Goal: Task Accomplishment & Management: Manage account settings

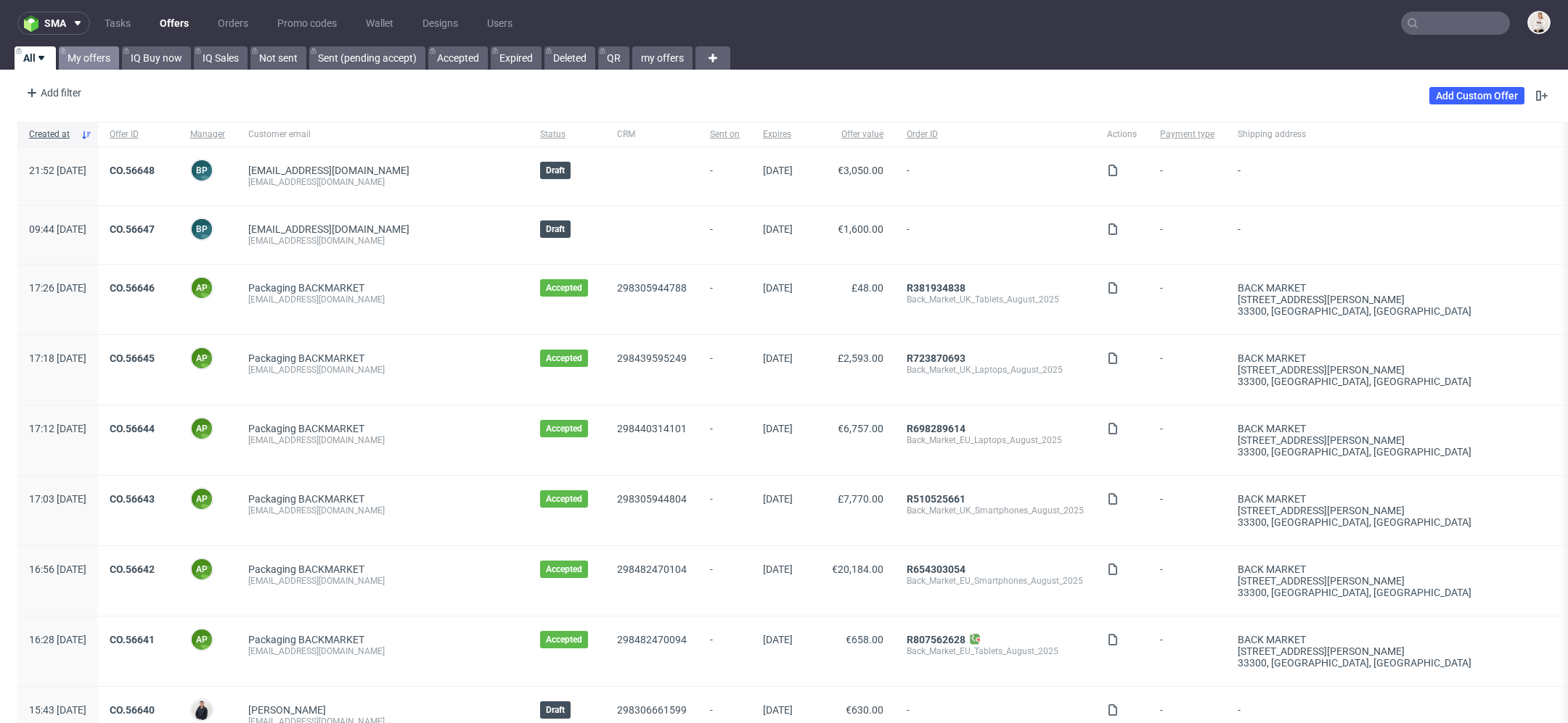
click at [89, 55] on link "My offers" at bounding box center [89, 58] width 61 height 24
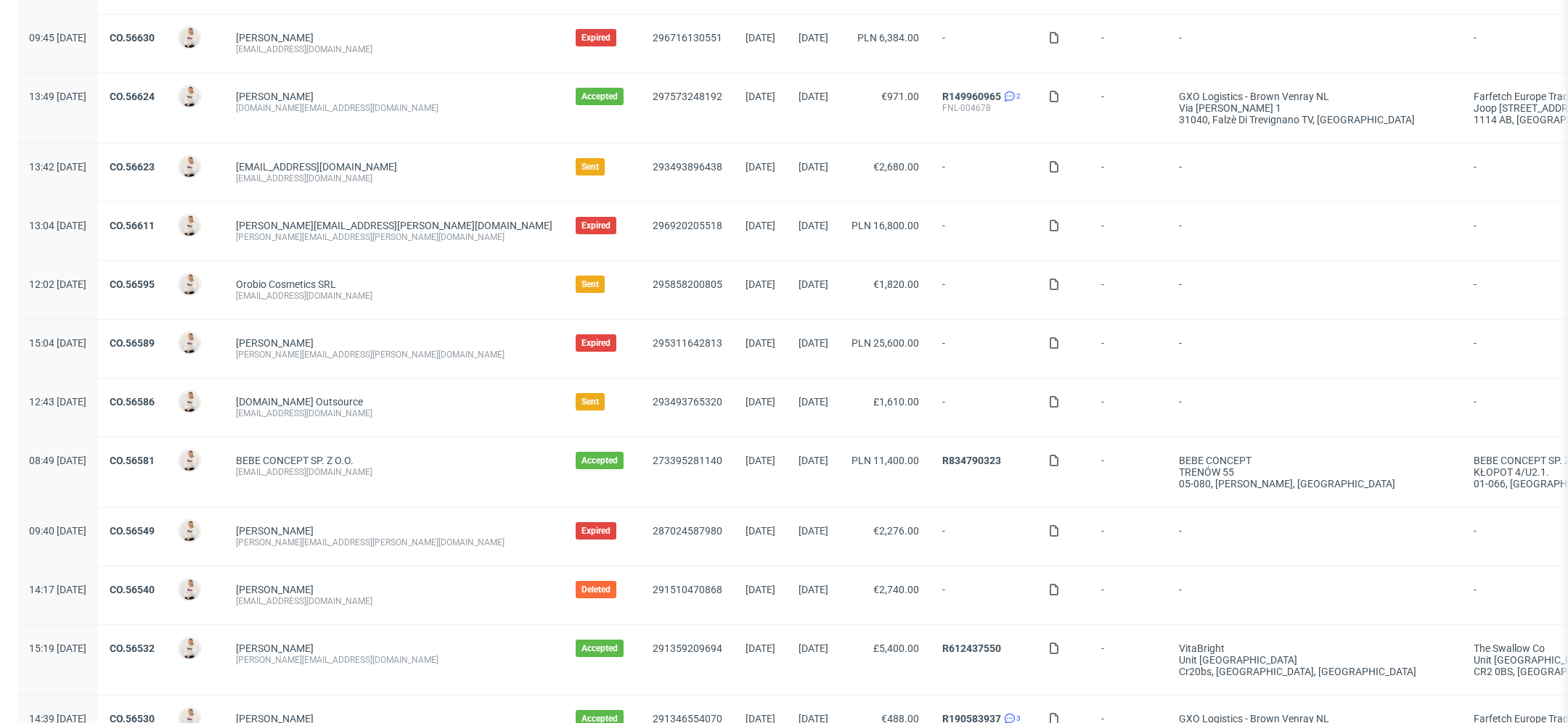
scroll to position [222, 0]
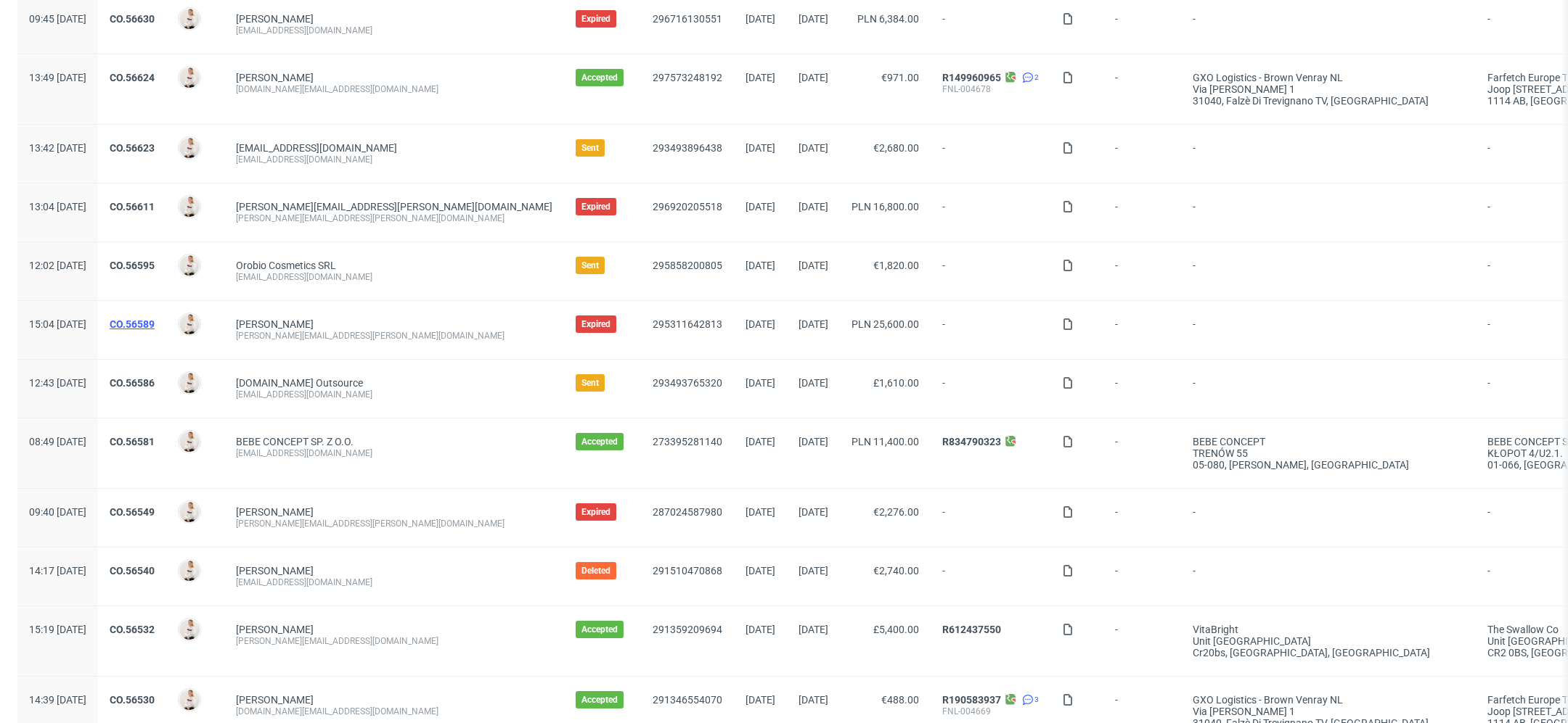
click at [155, 320] on link "CO.56589" at bounding box center [132, 324] width 45 height 11
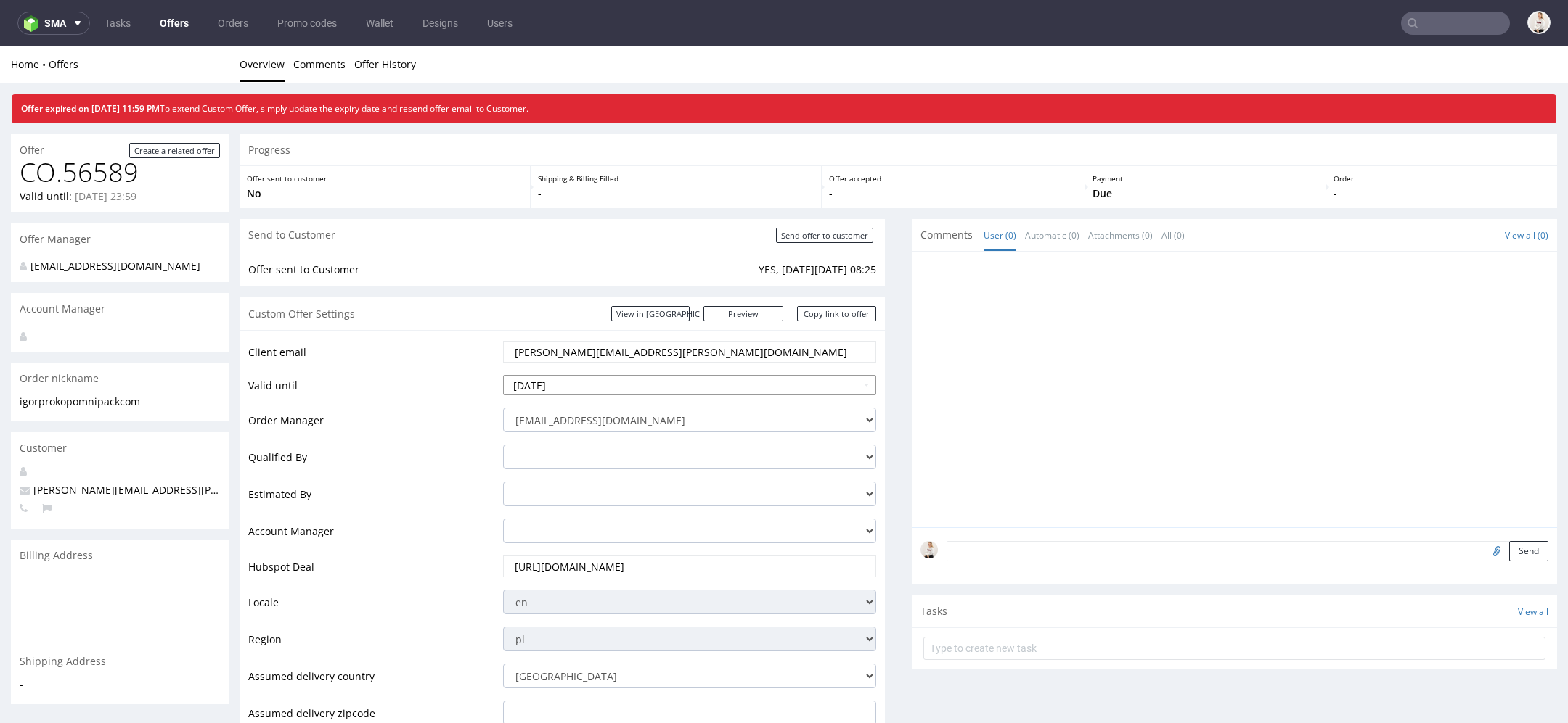
click at [721, 383] on input "[DATE]" at bounding box center [689, 385] width 374 height 20
click at [608, 363] on td "4" at bounding box center [602, 363] width 22 height 22
type input "[DATE]"
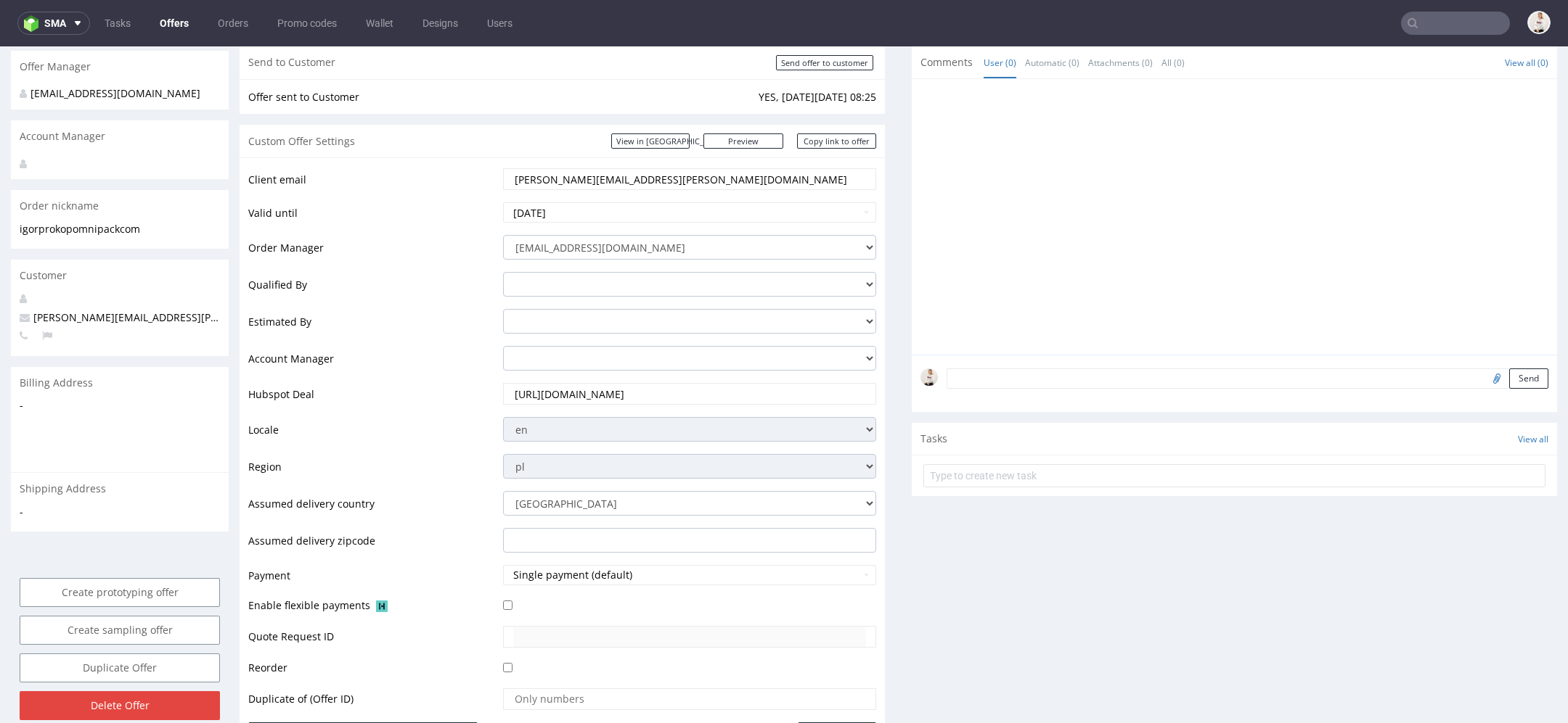
scroll to position [250, 0]
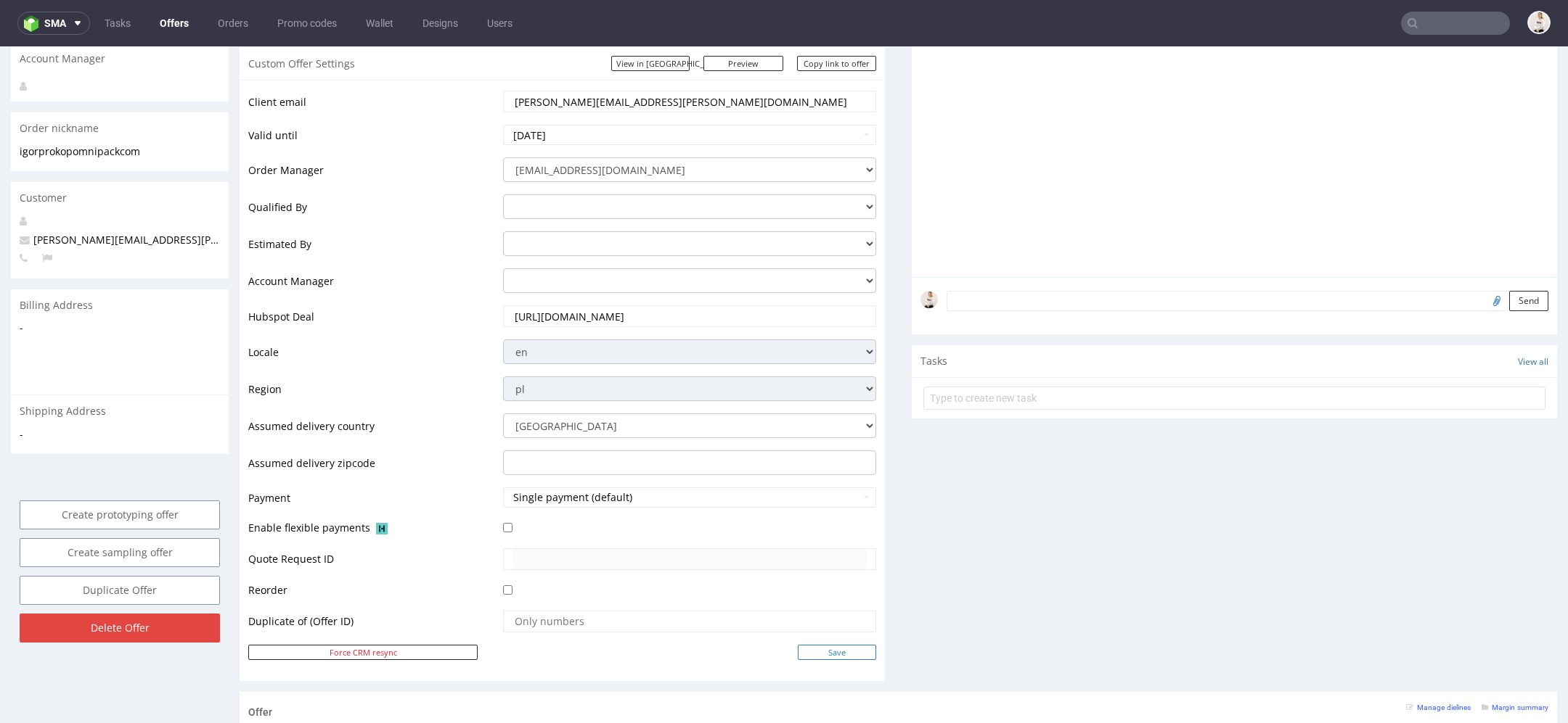
click at [858, 646] on input "Save" at bounding box center [837, 653] width 78 height 15
type input "In progress..."
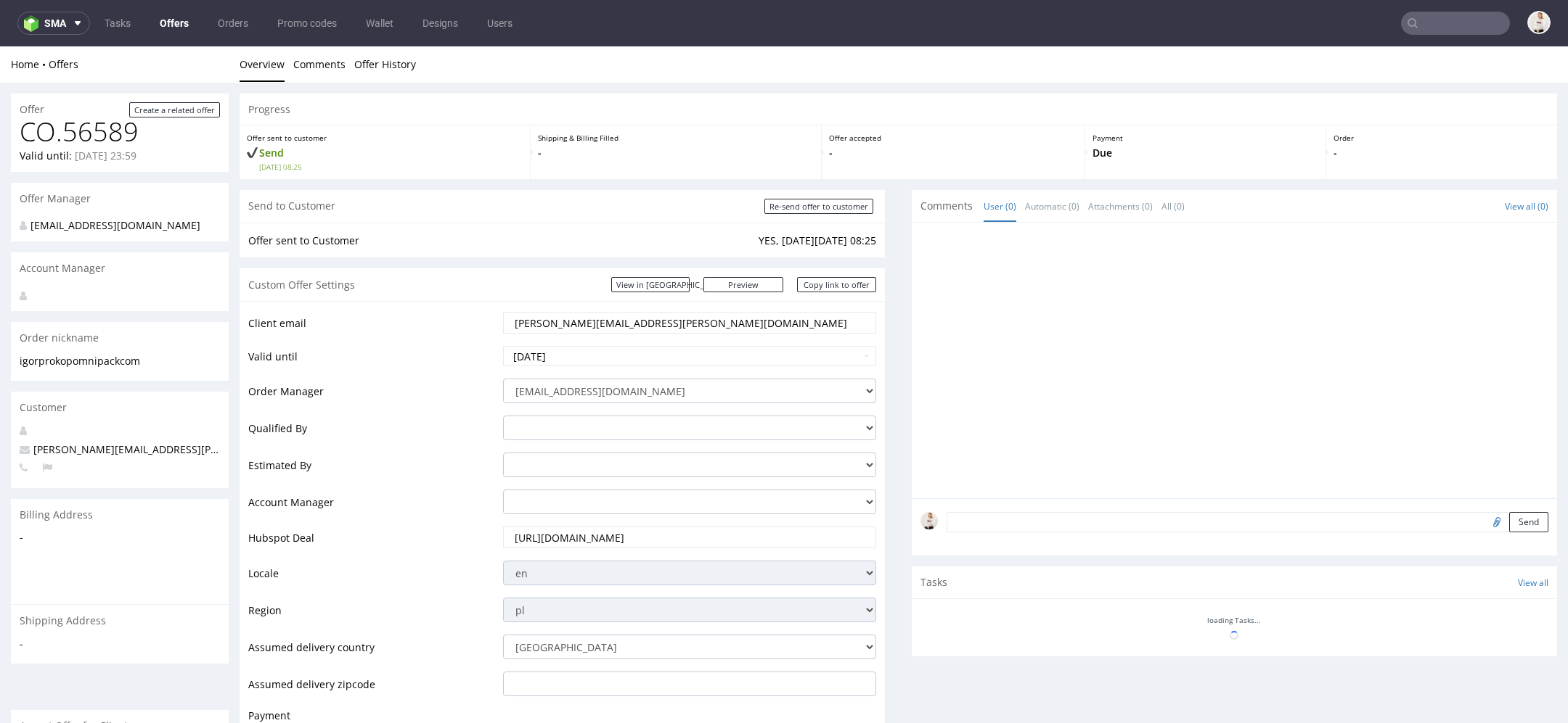
scroll to position [0, 0]
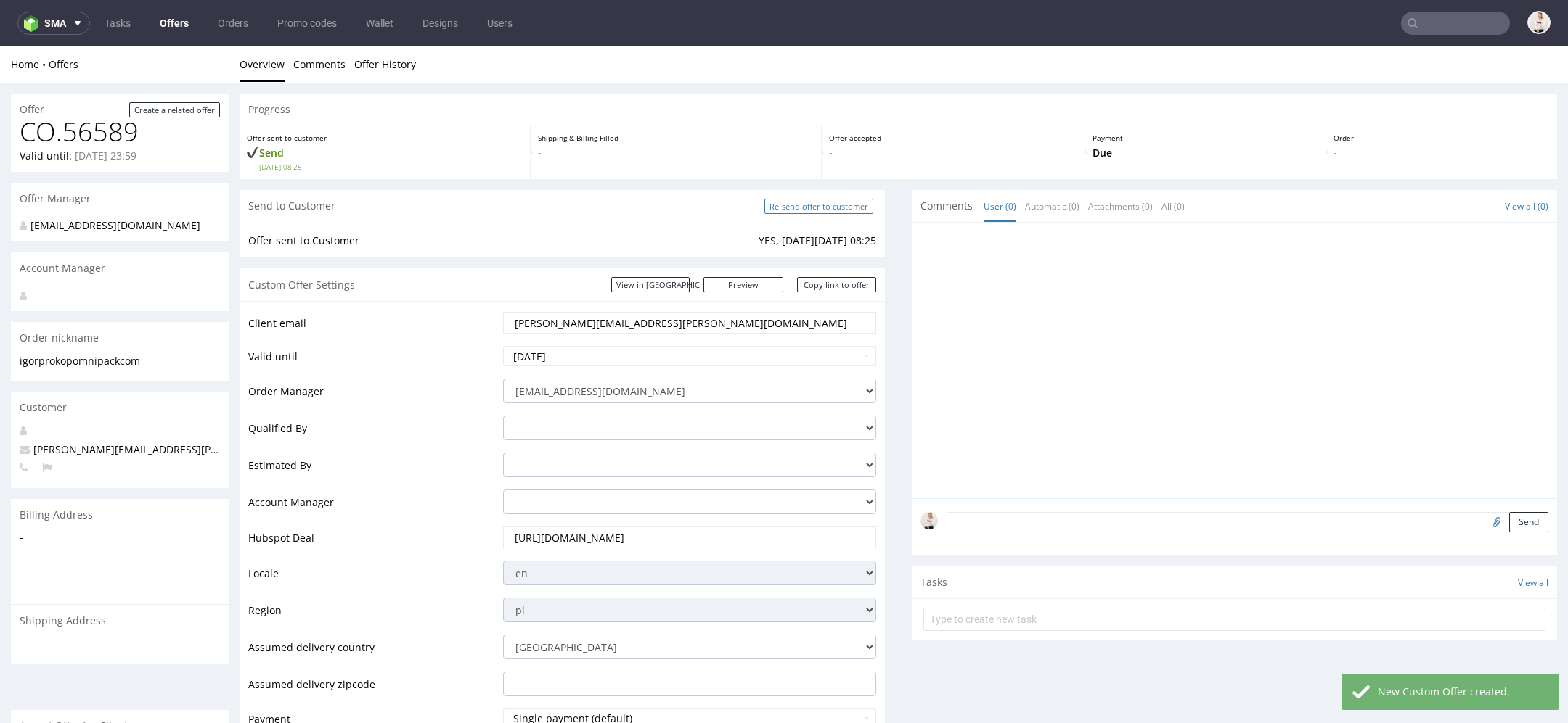
click at [824, 203] on input "Re-send offer to customer" at bounding box center [818, 206] width 109 height 15
type input "In progress..."
click at [155, 18] on link "Offers" at bounding box center [174, 23] width 46 height 24
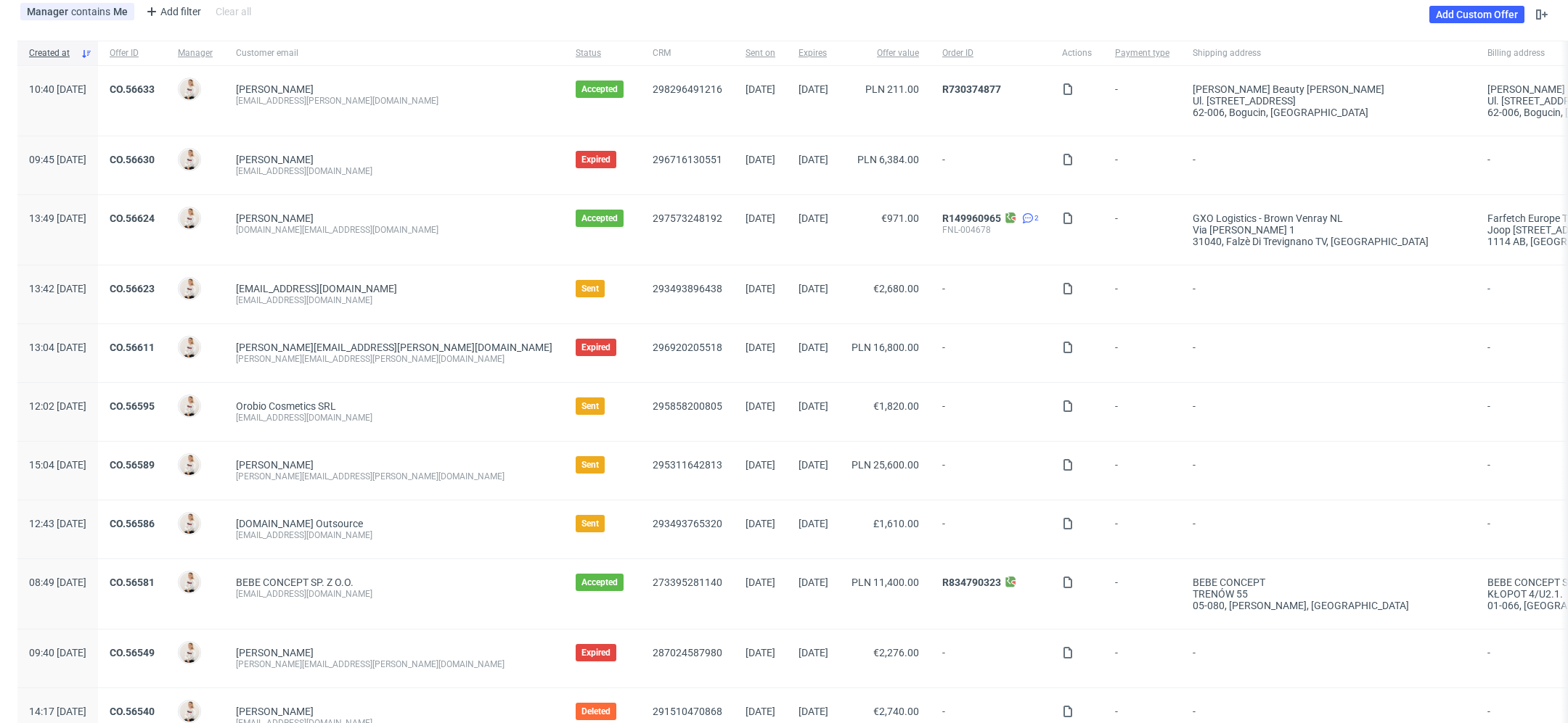
scroll to position [81, 0]
click at [155, 162] on link "CO.56630" at bounding box center [132, 160] width 45 height 11
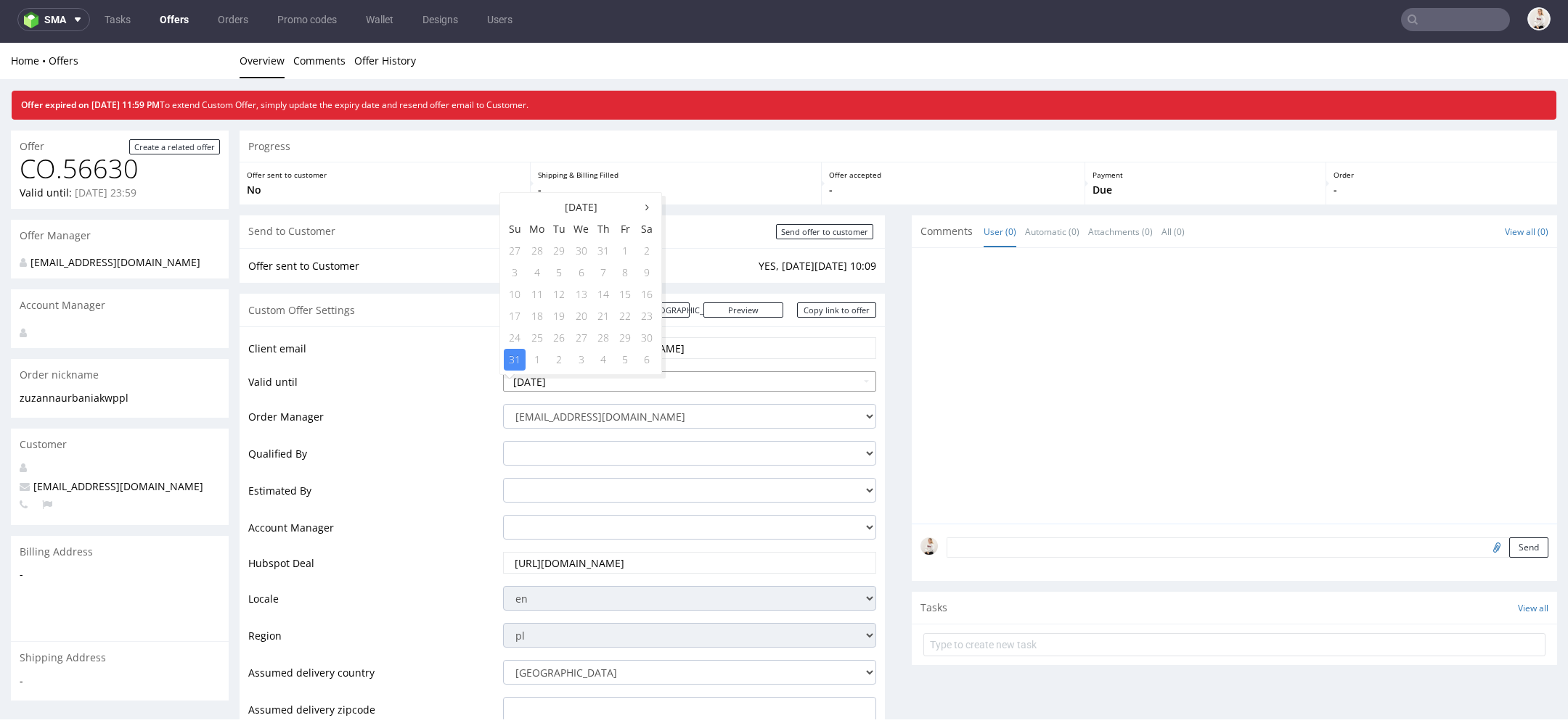
click at [646, 383] on input "[DATE]" at bounding box center [689, 381] width 374 height 20
click at [580, 362] on td "3" at bounding box center [582, 359] width 23 height 22
type input "[DATE]"
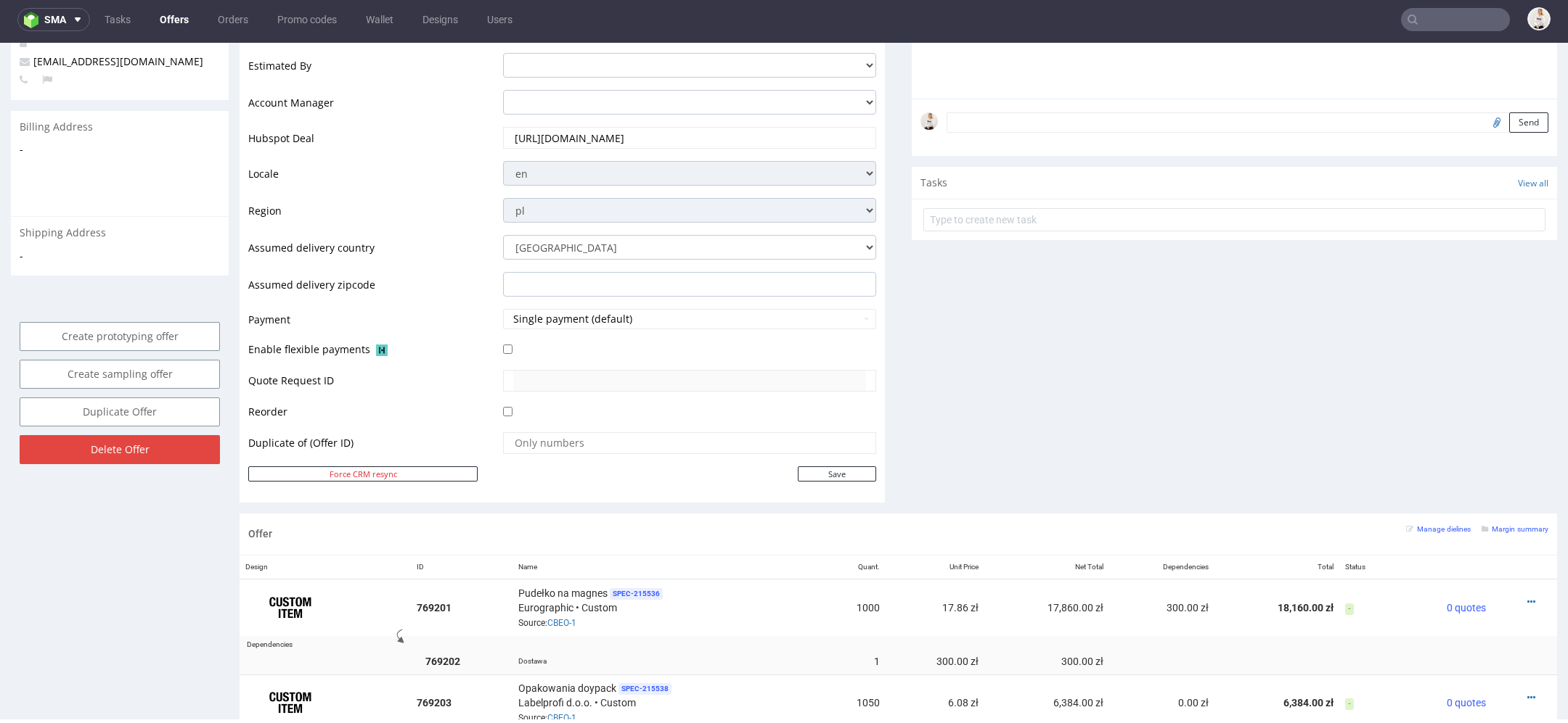
scroll to position [666, 0]
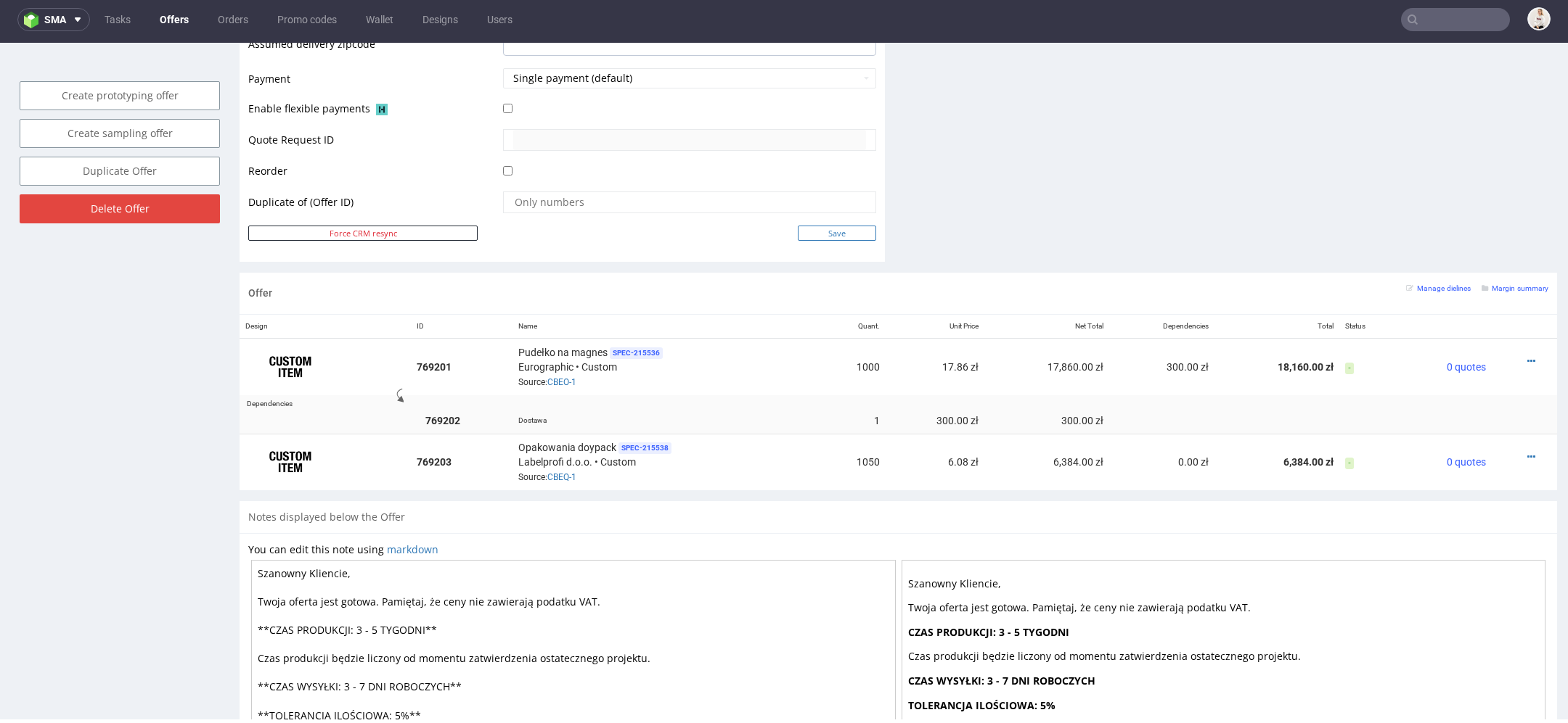
click at [828, 227] on input "Save" at bounding box center [837, 233] width 78 height 15
type input "In progress..."
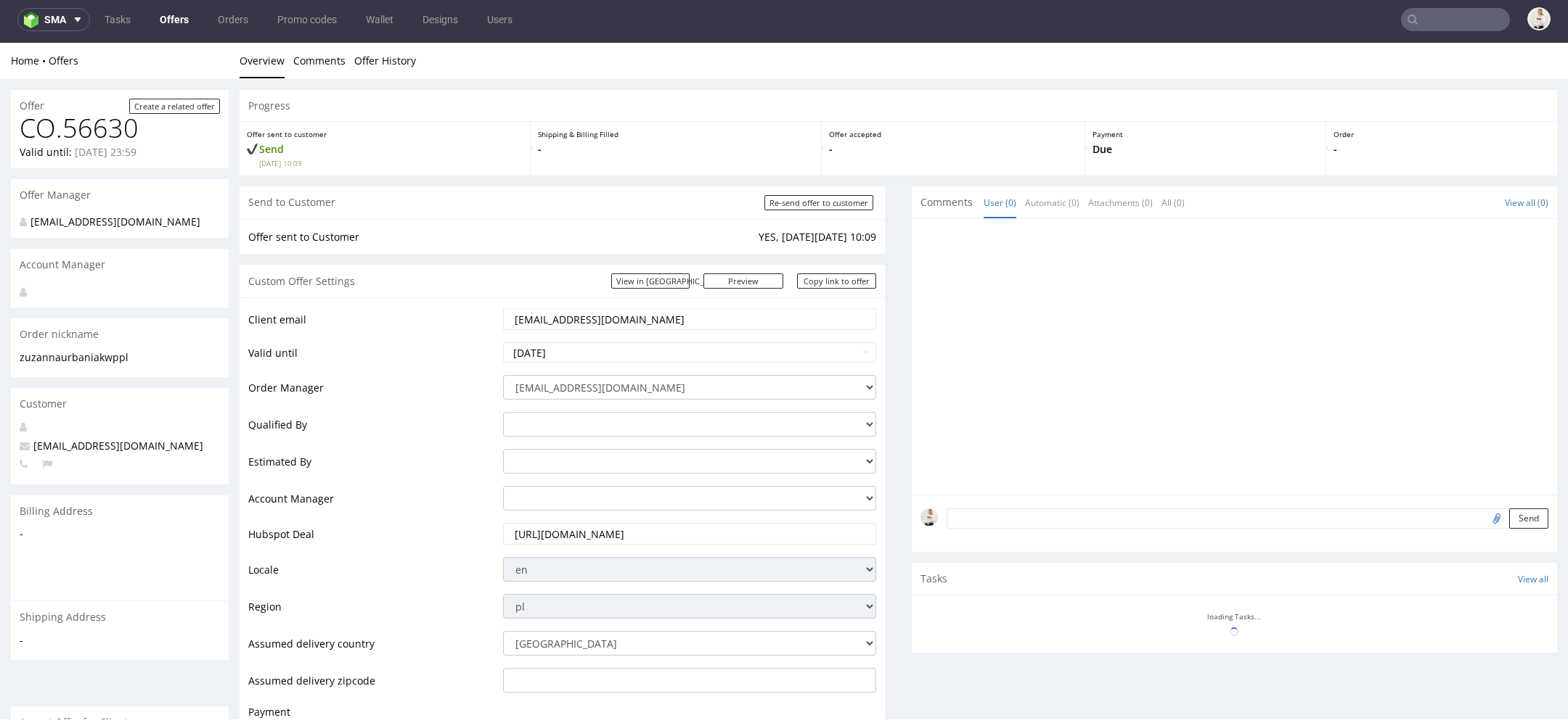
scroll to position [0, 0]
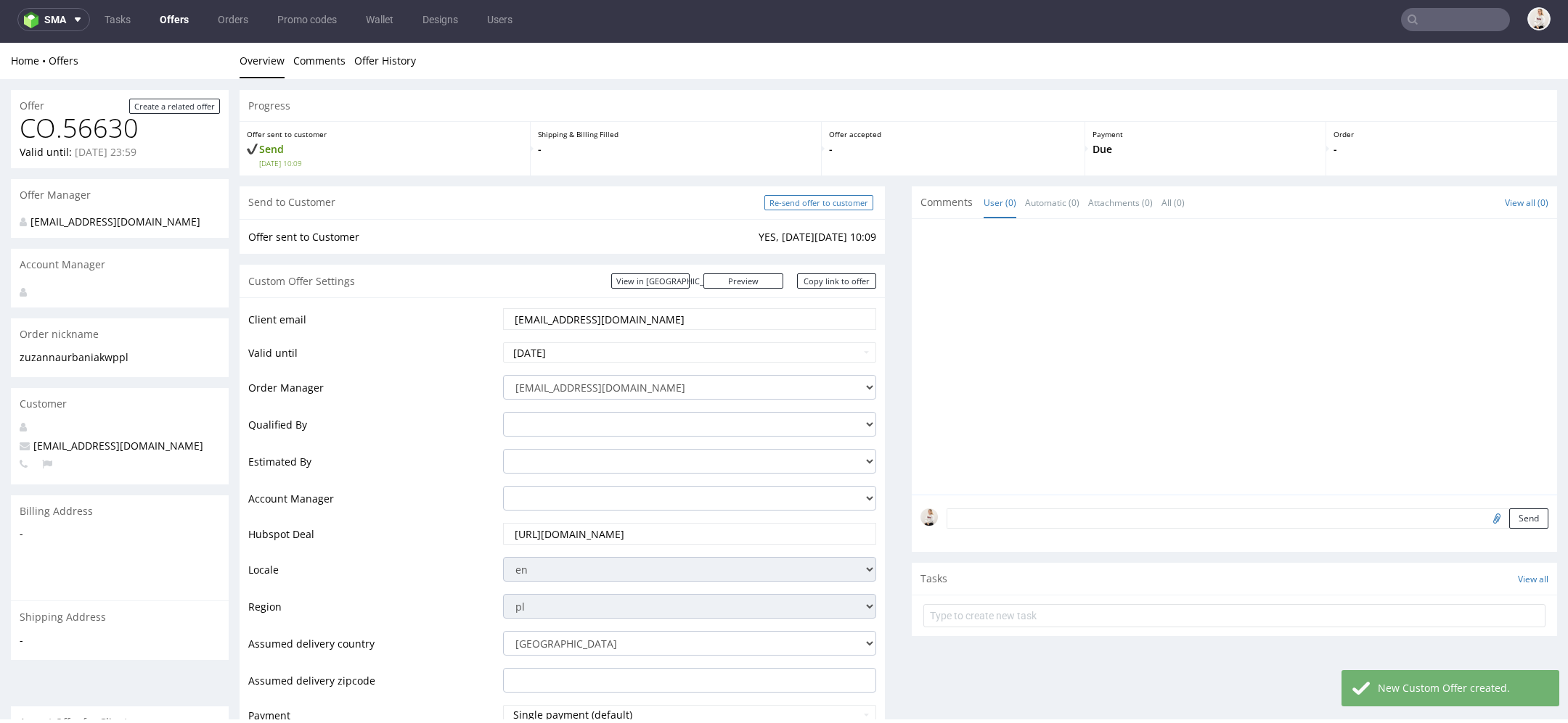
click at [829, 204] on input "Re-send offer to customer" at bounding box center [818, 203] width 109 height 15
type input "In progress..."
click at [855, 285] on link "Copy link to offer" at bounding box center [837, 281] width 79 height 15
